Goal: Task Accomplishment & Management: Manage account settings

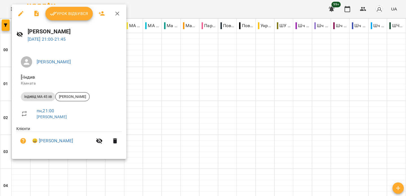
scroll to position [672, 0]
click at [67, 13] on span "Урок відбувся" at bounding box center [69, 13] width 38 height 7
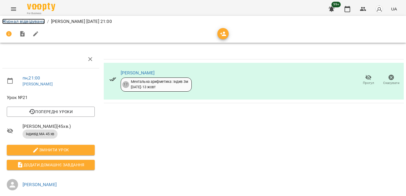
click at [40, 23] on link "Журнал відвідувань" at bounding box center [23, 21] width 43 height 5
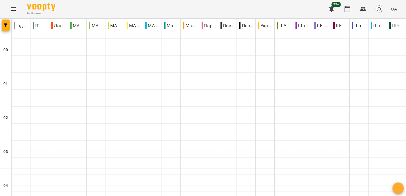
scroll to position [676, 0]
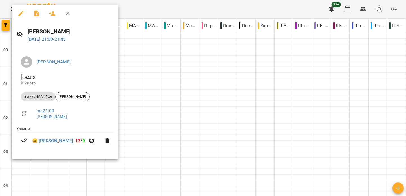
click at [203, 74] on div at bounding box center [203, 98] width 406 height 196
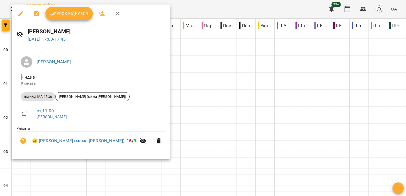
click at [188, 9] on div at bounding box center [203, 98] width 406 height 196
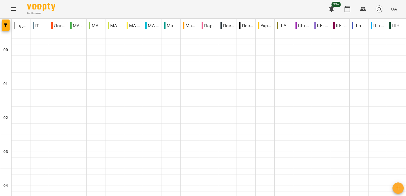
scroll to position [594, 0]
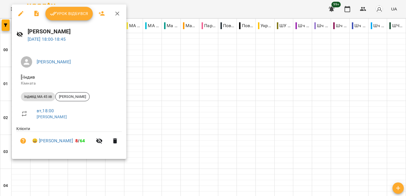
click at [141, 8] on div at bounding box center [203, 98] width 406 height 196
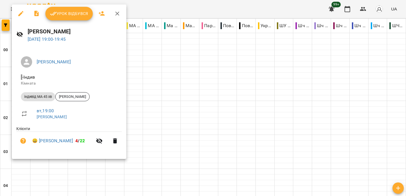
click at [200, 2] on div at bounding box center [203, 98] width 406 height 196
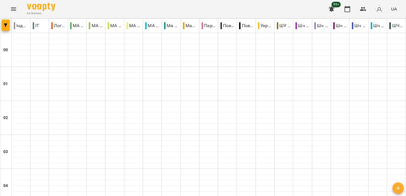
scroll to position [603, 0]
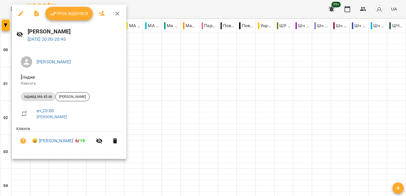
click at [174, 11] on div at bounding box center [203, 98] width 406 height 196
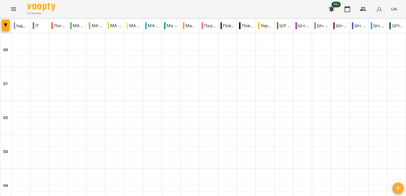
scroll to position [551, 0]
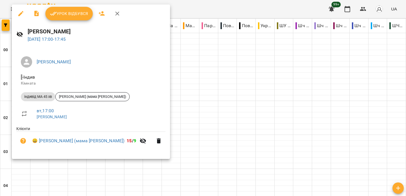
click at [184, 67] on div at bounding box center [203, 98] width 406 height 196
